Goal: Find specific page/section: Find specific page/section

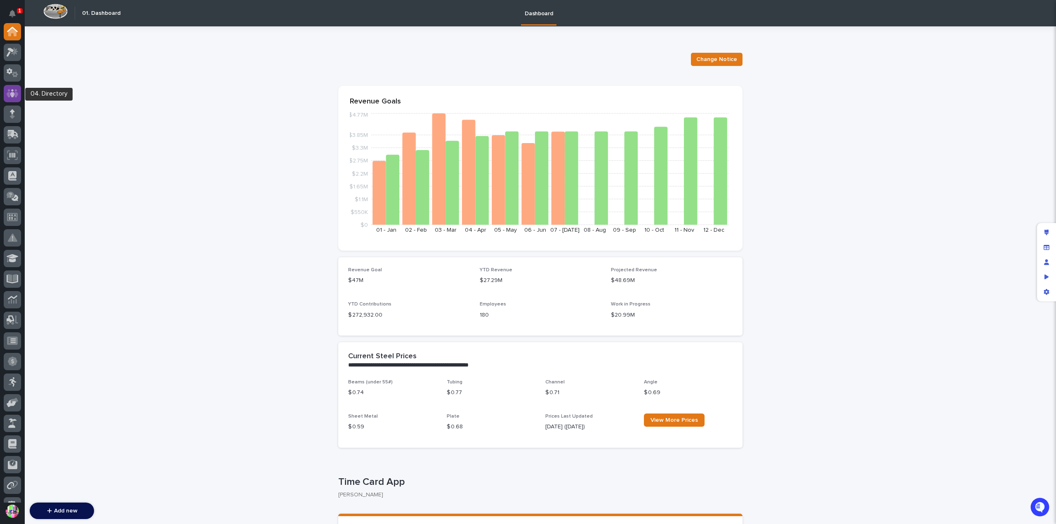
click at [20, 91] on div at bounding box center [12, 93] width 17 height 17
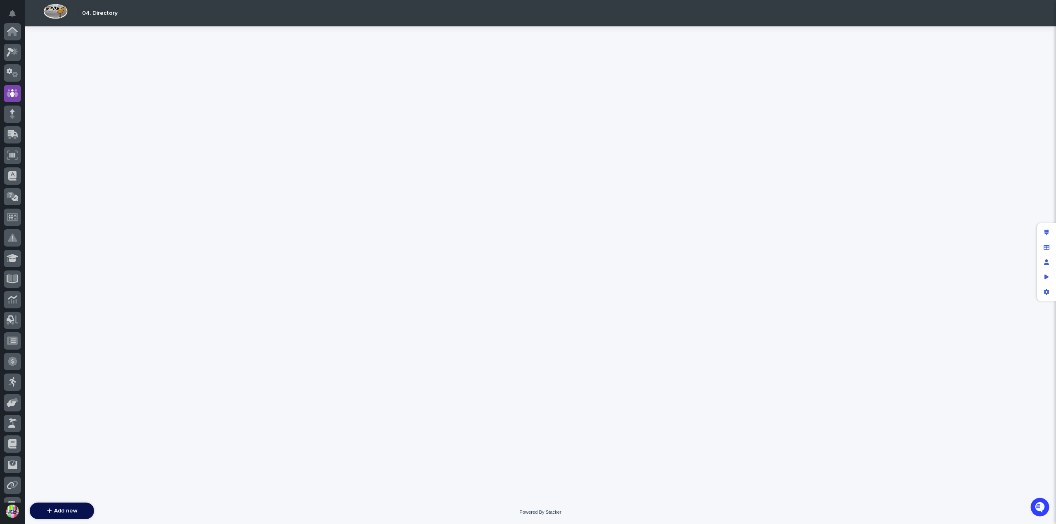
scroll to position [62, 0]
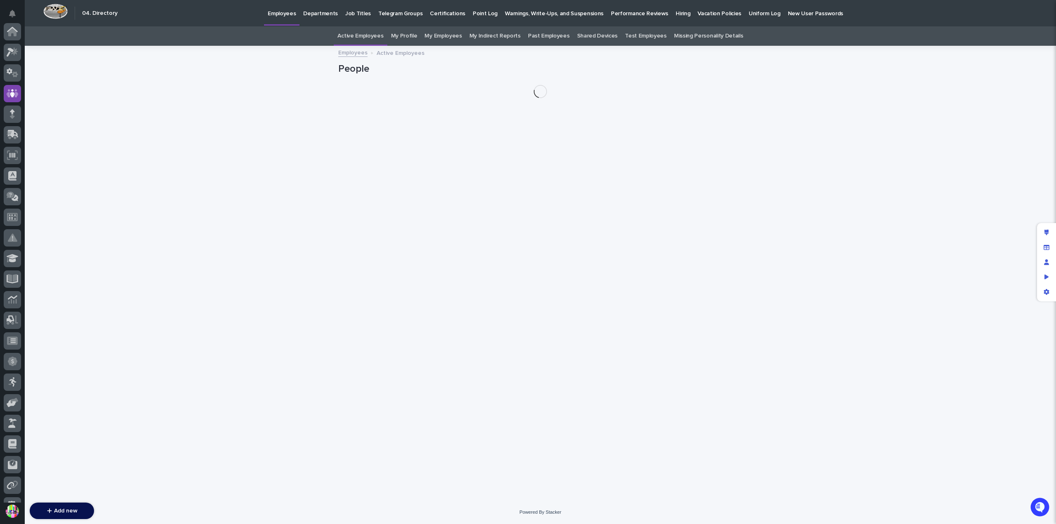
scroll to position [62, 0]
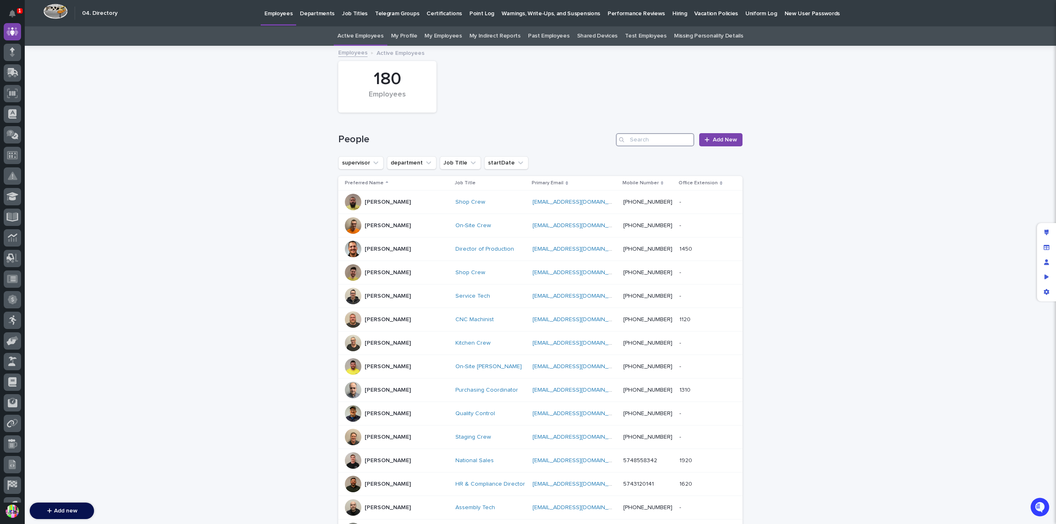
click at [635, 135] on input "Search" at bounding box center [655, 139] width 78 height 13
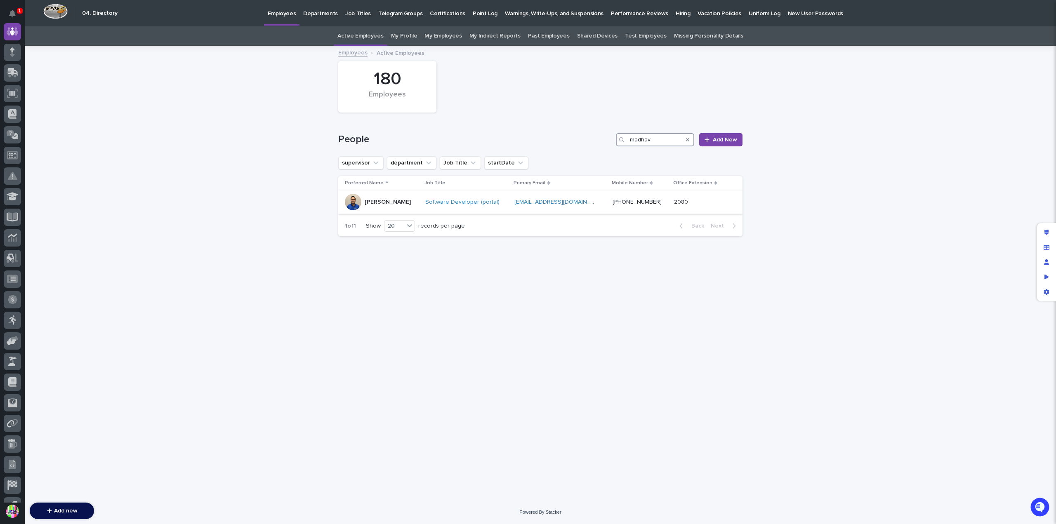
type input "madhav"
click at [411, 198] on div "Madhav Neupane" at bounding box center [382, 202] width 74 height 17
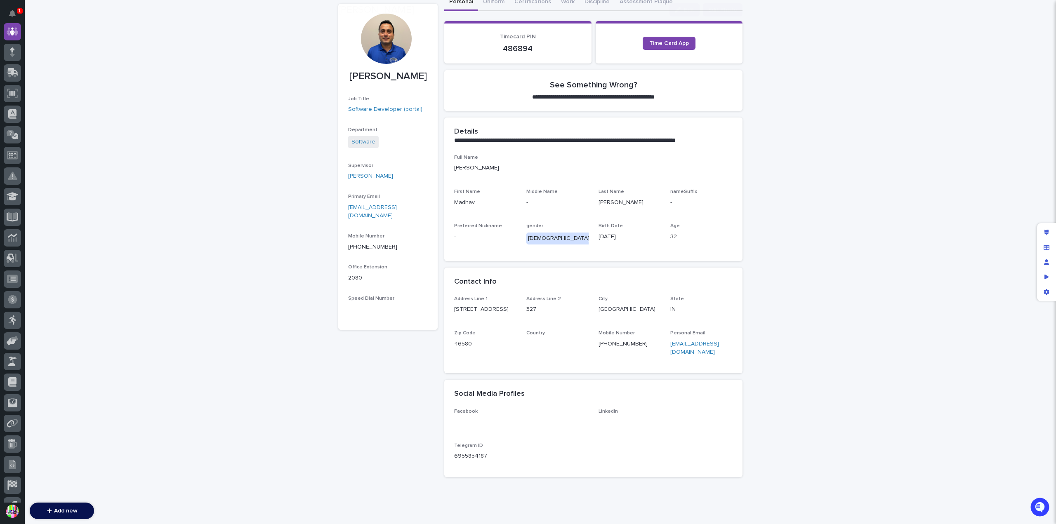
scroll to position [106, 0]
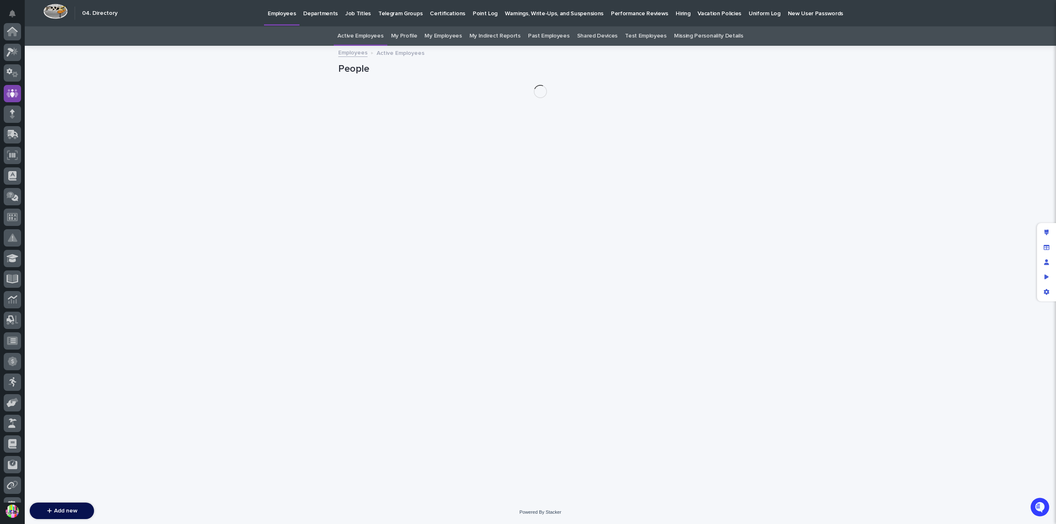
scroll to position [62, 0]
